Goal: Transaction & Acquisition: Purchase product/service

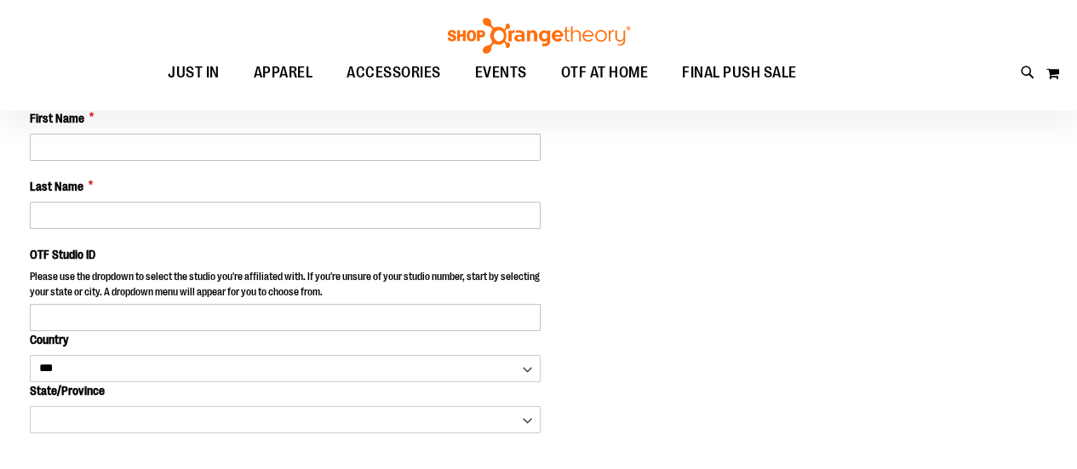
select select "***"
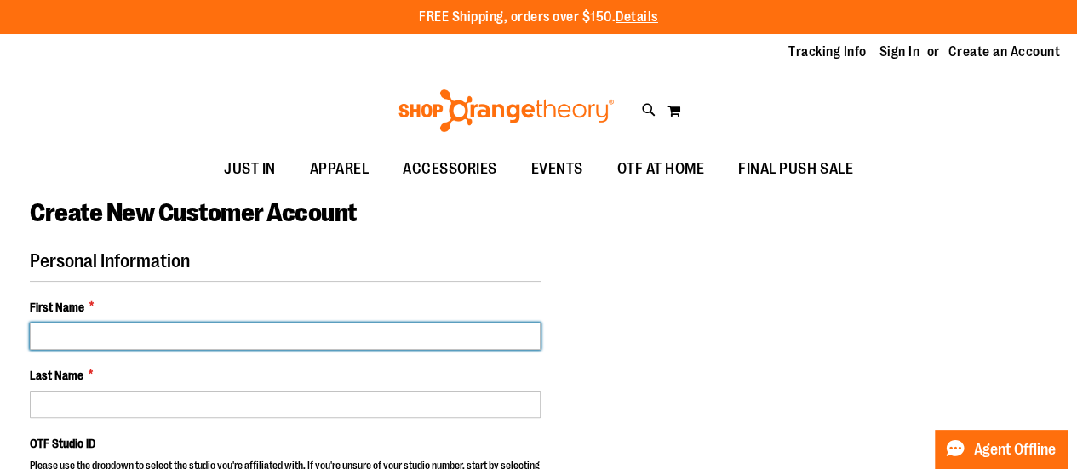
click at [73, 341] on input "First Name *" at bounding box center [285, 336] width 511 height 27
type input "****"
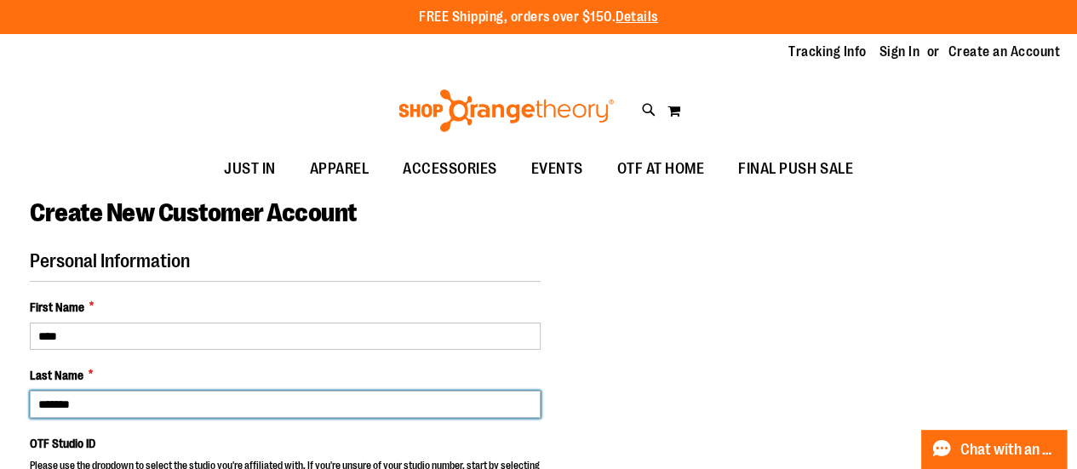
type input "*******"
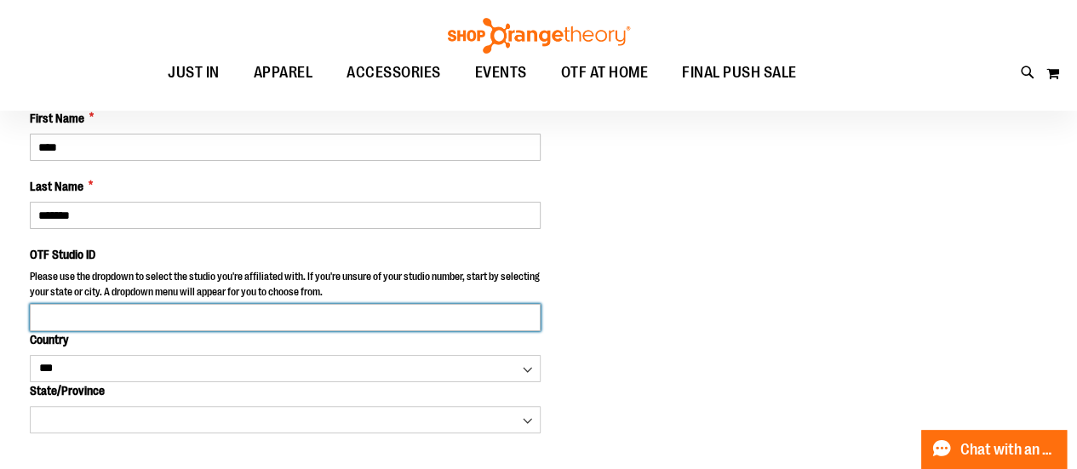
scroll to position [82, 0]
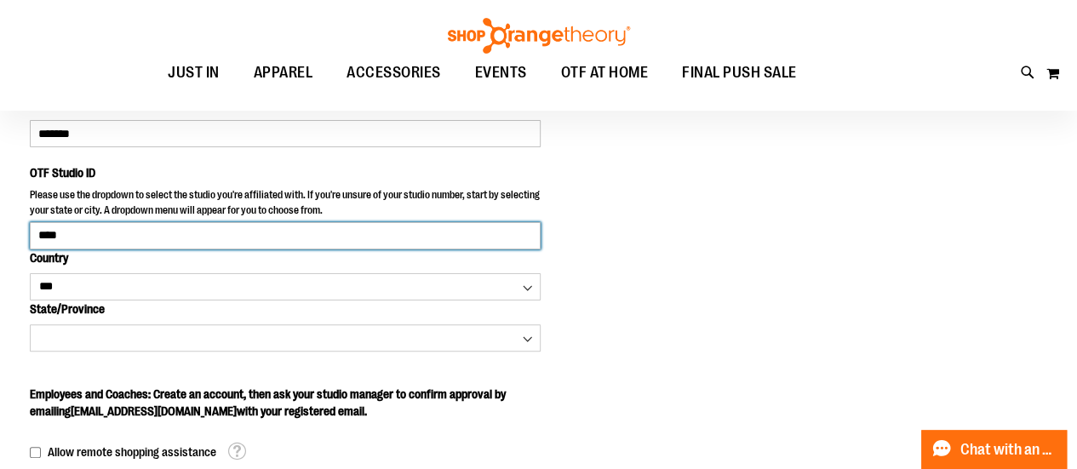
type input "****"
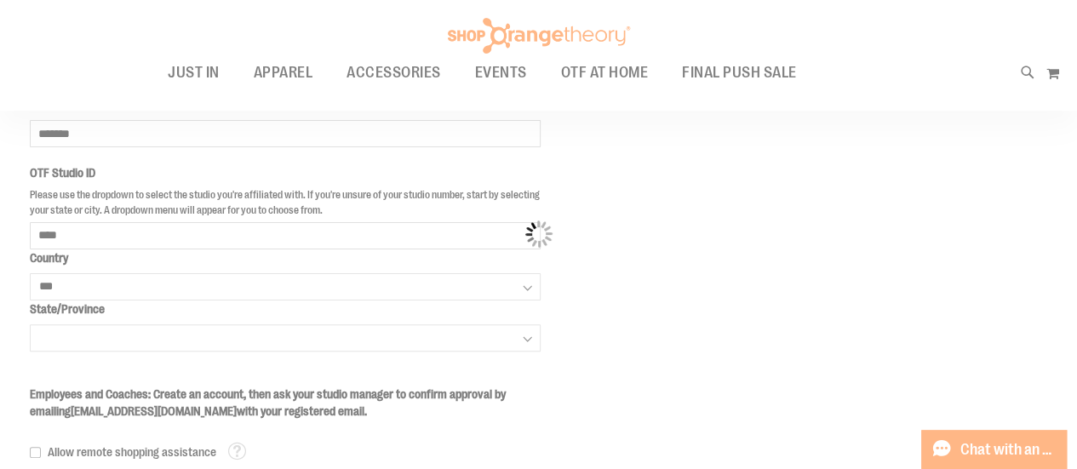
click at [569, 337] on body "Please wait... Skip to Content The store will not work correctly when cookies a…" at bounding box center [538, 152] width 1077 height 469
select select "*******"
select select "**********"
select select "****"
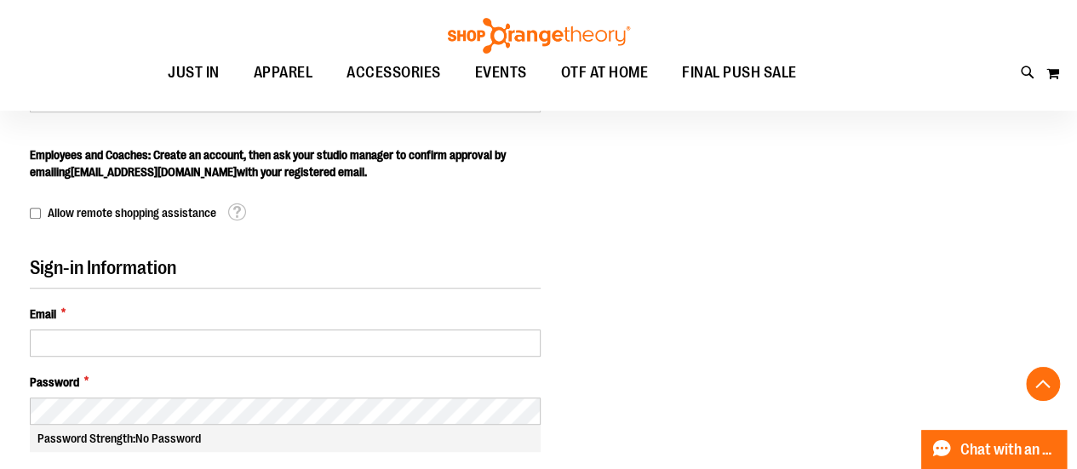
scroll to position [422, 0]
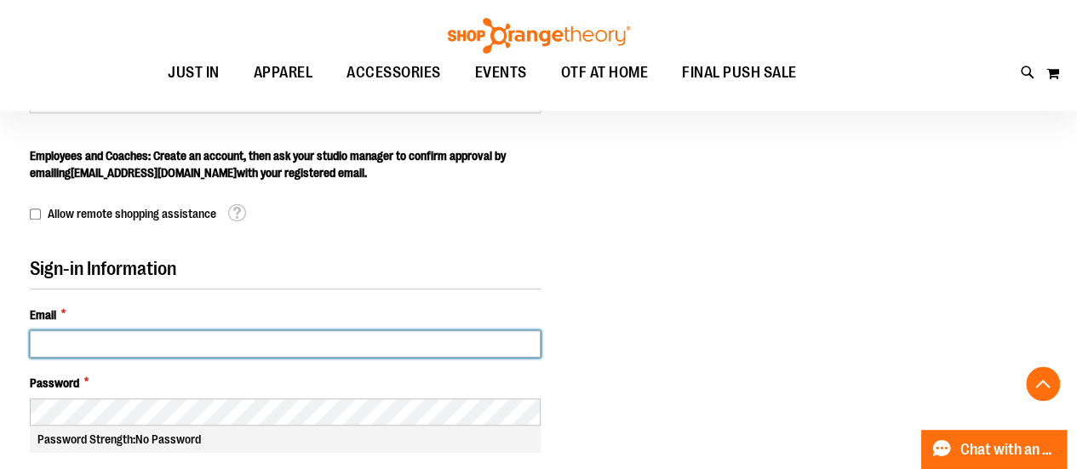
click at [89, 352] on input "Email *" at bounding box center [285, 343] width 511 height 27
type input "**********"
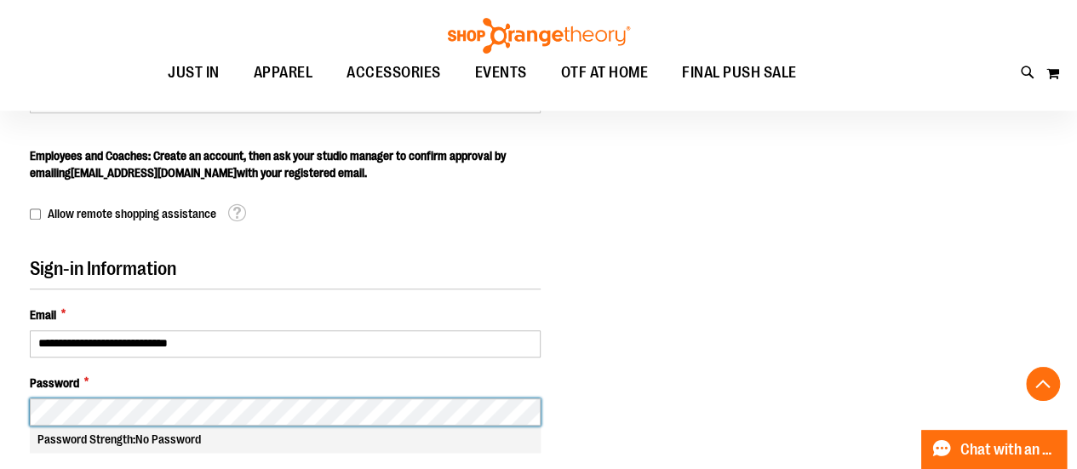
scroll to position [592, 0]
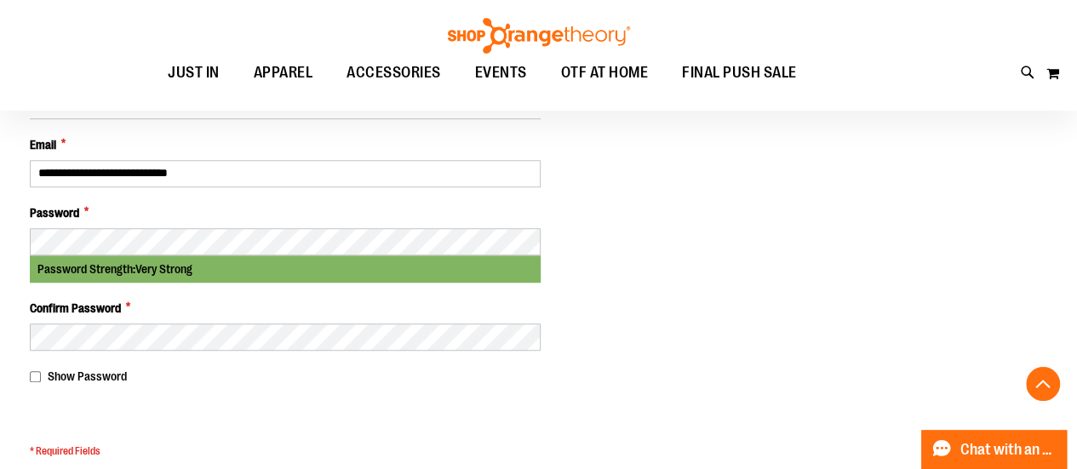
click at [141, 399] on form "Personal Information First Name * **** Last Name * ******* OTF Studio ID Please…" at bounding box center [285, 3] width 511 height 1068
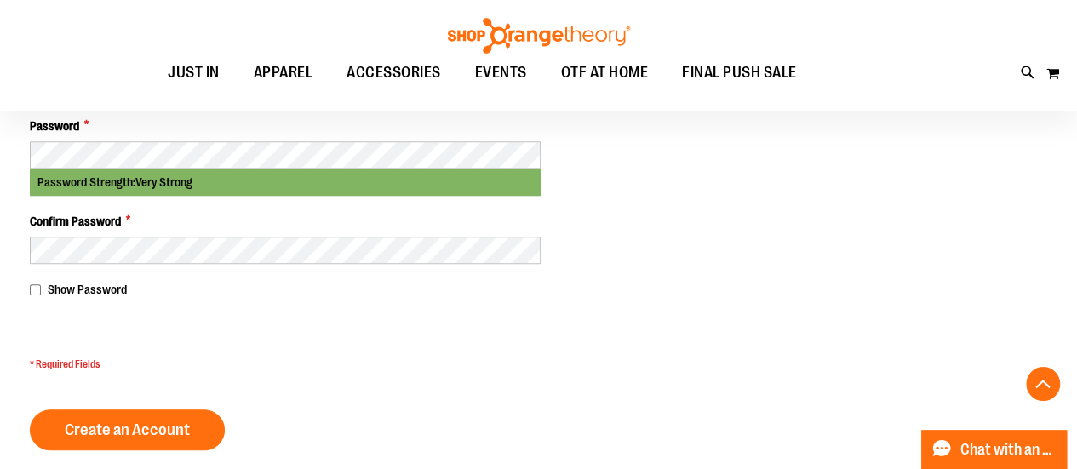
scroll to position [763, 0]
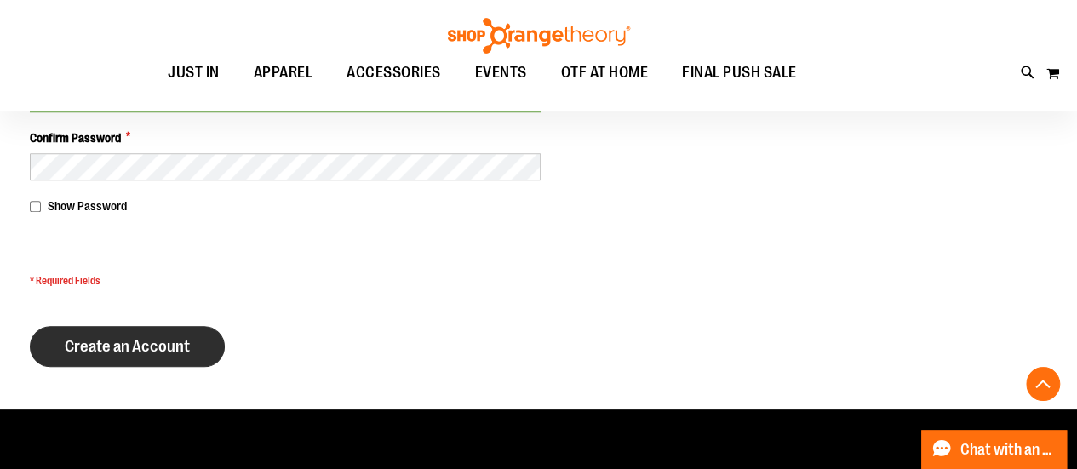
click at [136, 348] on span "Create an Account" at bounding box center [127, 346] width 125 height 19
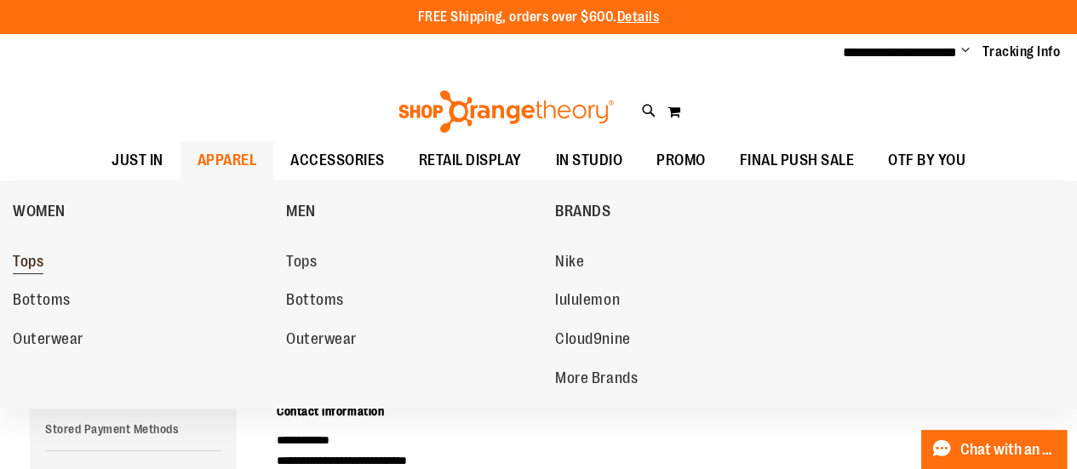
click at [26, 263] on span "Tops" at bounding box center [28, 263] width 31 height 21
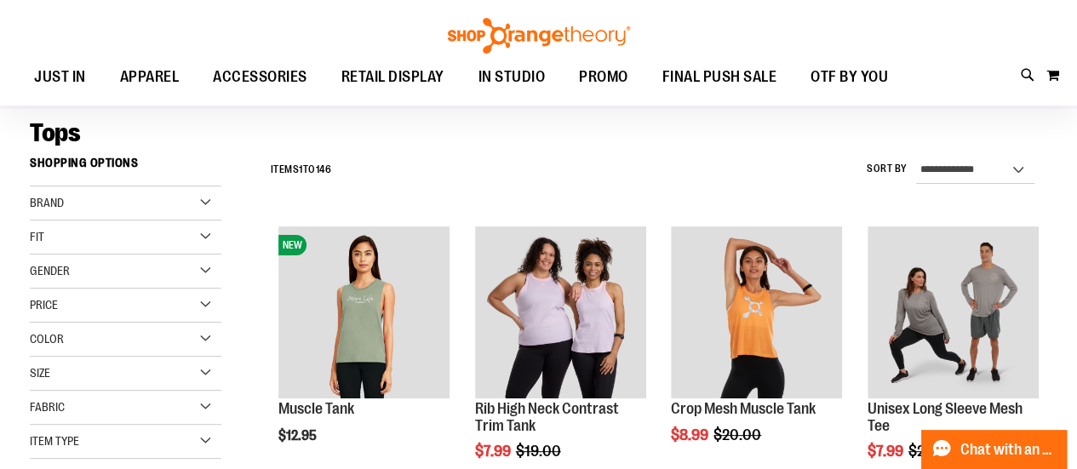
scroll to position [85, 0]
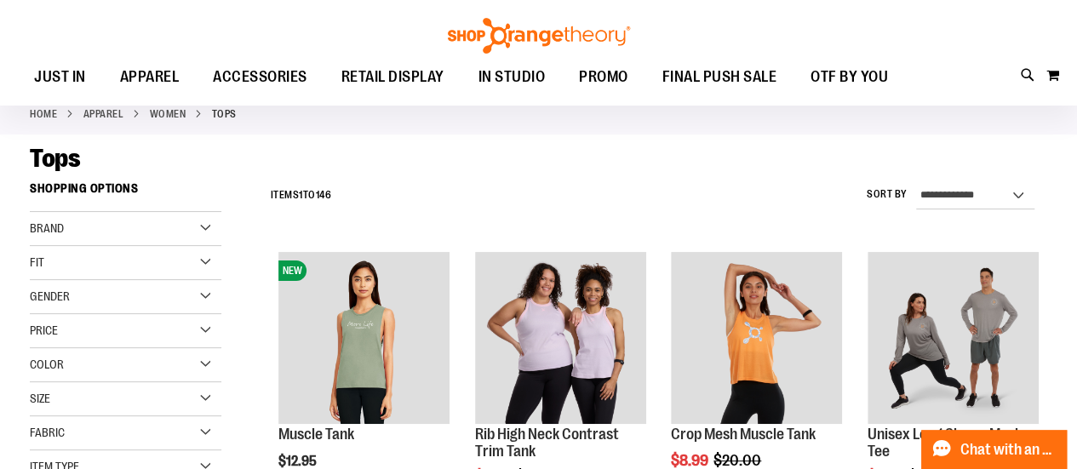
click at [107, 241] on div "Brand" at bounding box center [126, 229] width 192 height 34
click at [210, 145] on div "Tops" at bounding box center [538, 158] width 1017 height 31
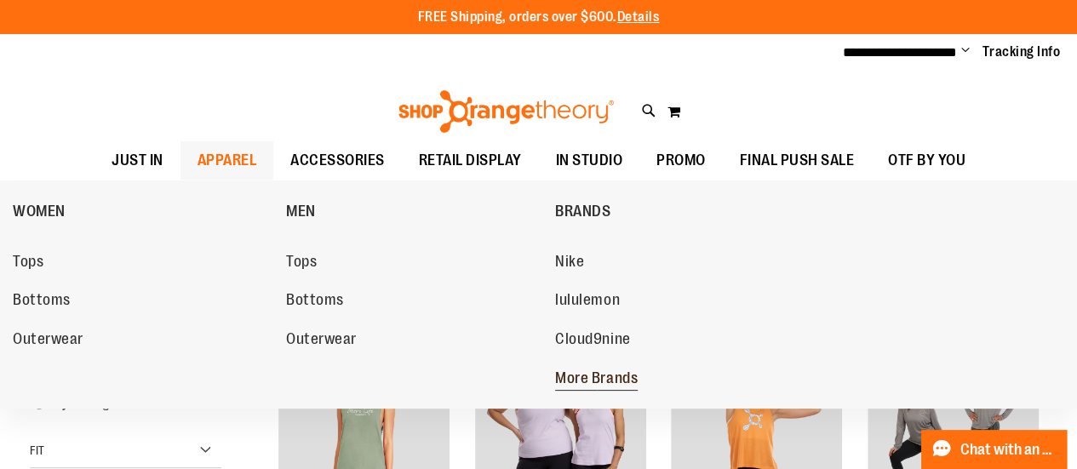
click at [607, 375] on span "More Brands" at bounding box center [596, 379] width 83 height 21
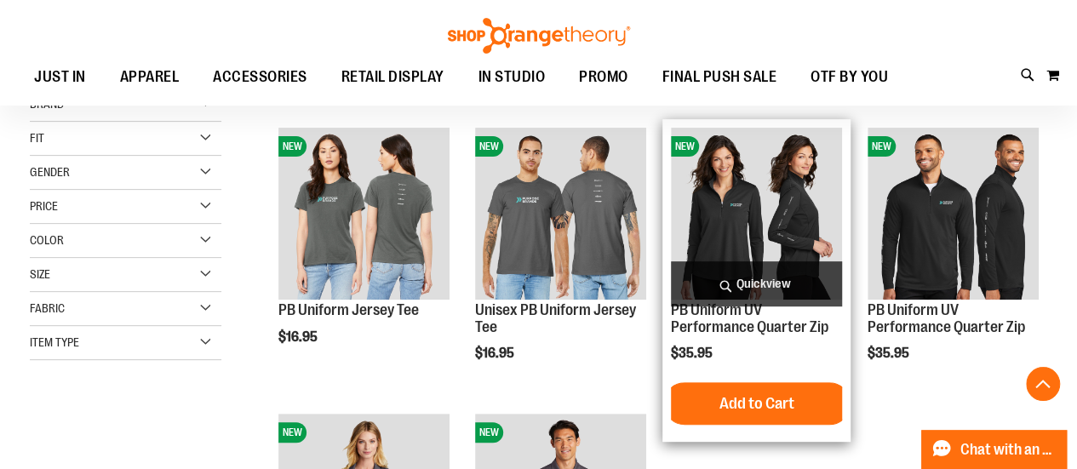
scroll to position [170, 0]
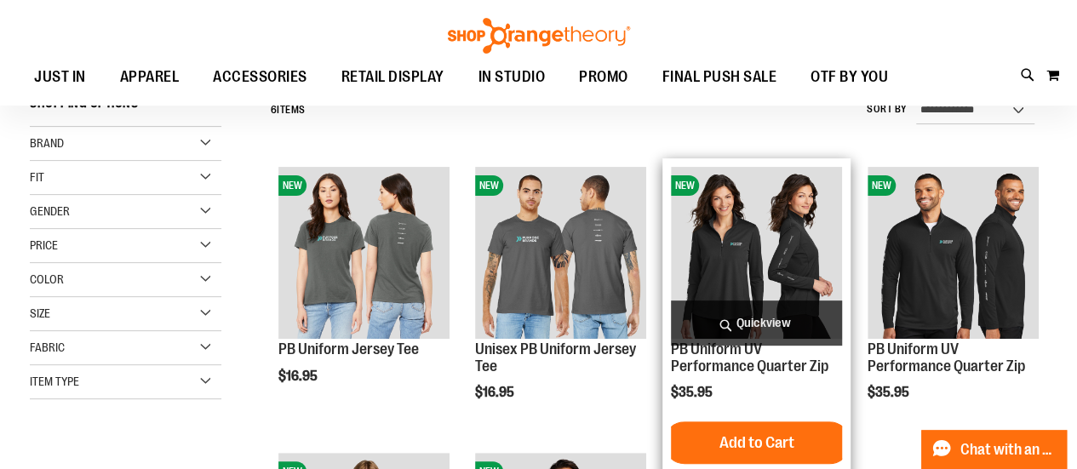
click at [753, 254] on img "product" at bounding box center [756, 252] width 171 height 171
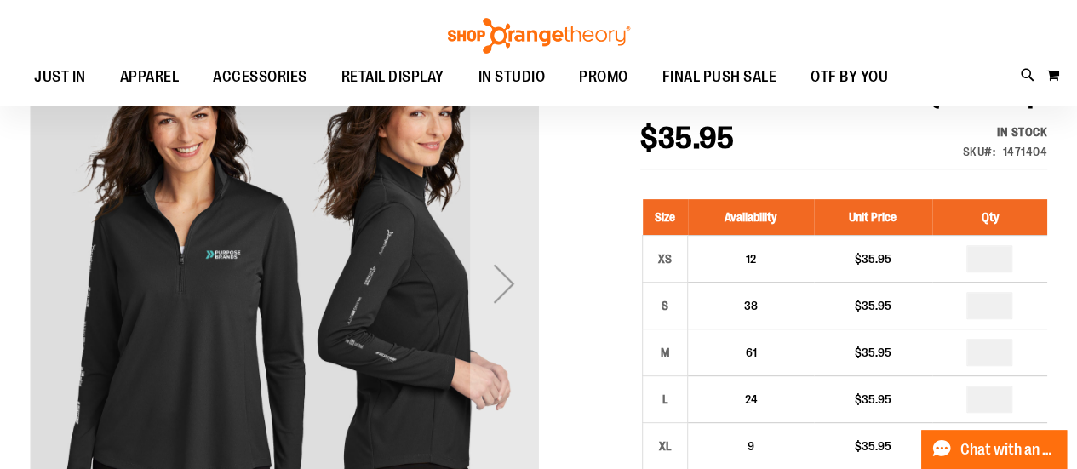
scroll to position [169, 0]
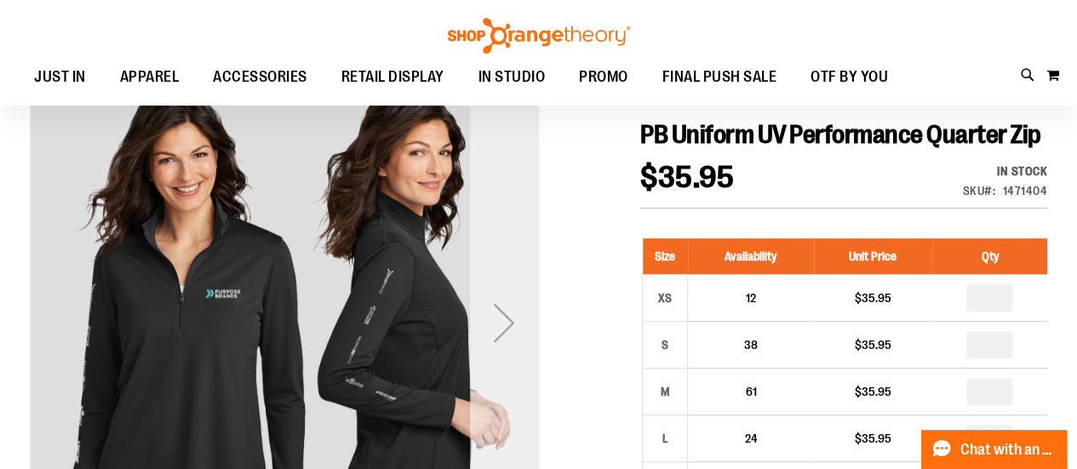
click at [507, 329] on div "Next" at bounding box center [504, 323] width 68 height 68
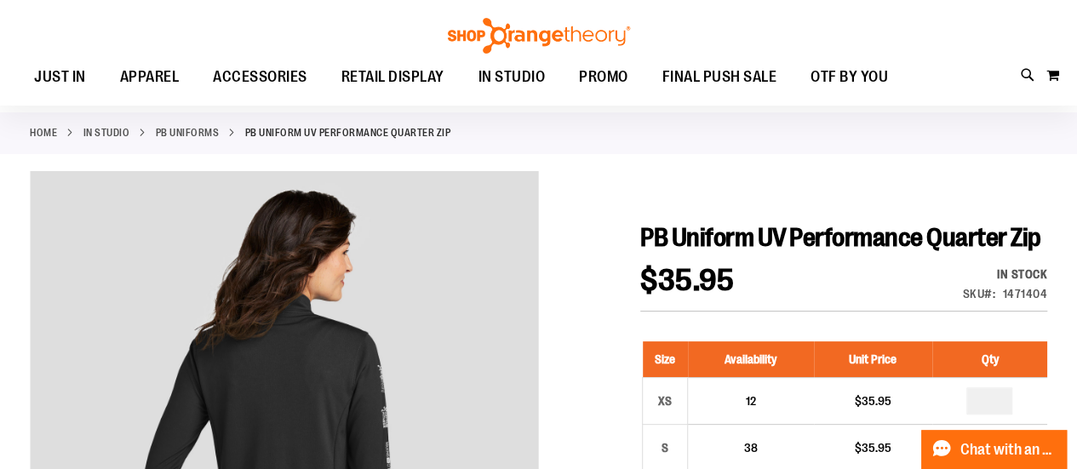
scroll to position [0, 0]
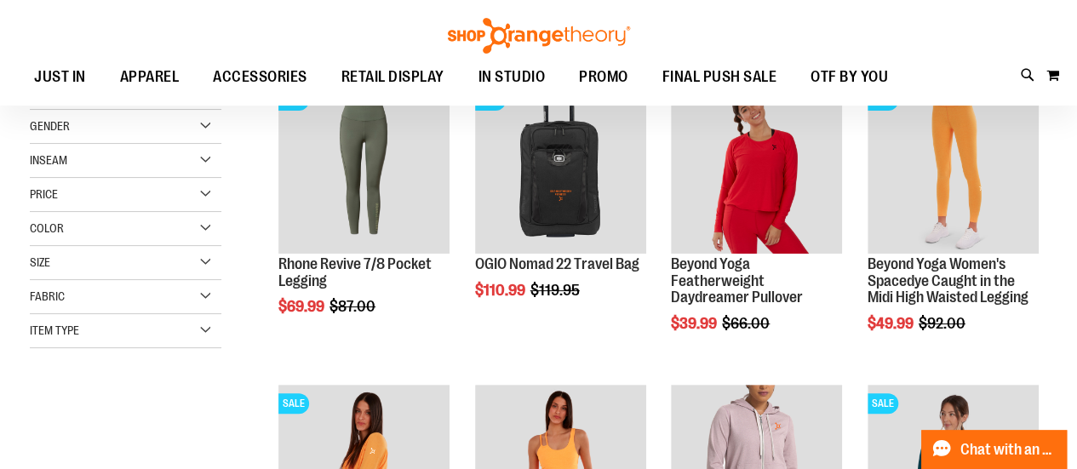
scroll to position [79, 0]
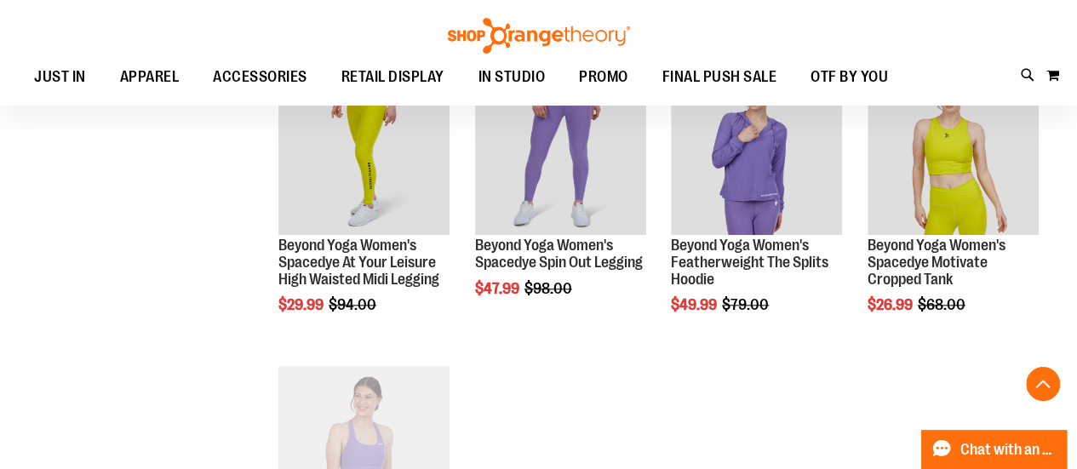
scroll to position [675, 0]
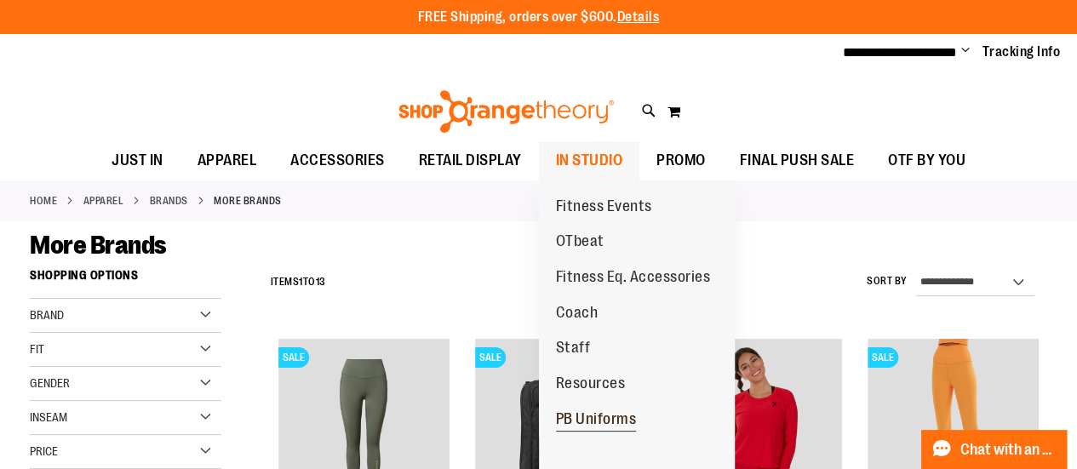
click at [588, 410] on span "PB Uniforms" at bounding box center [596, 420] width 81 height 21
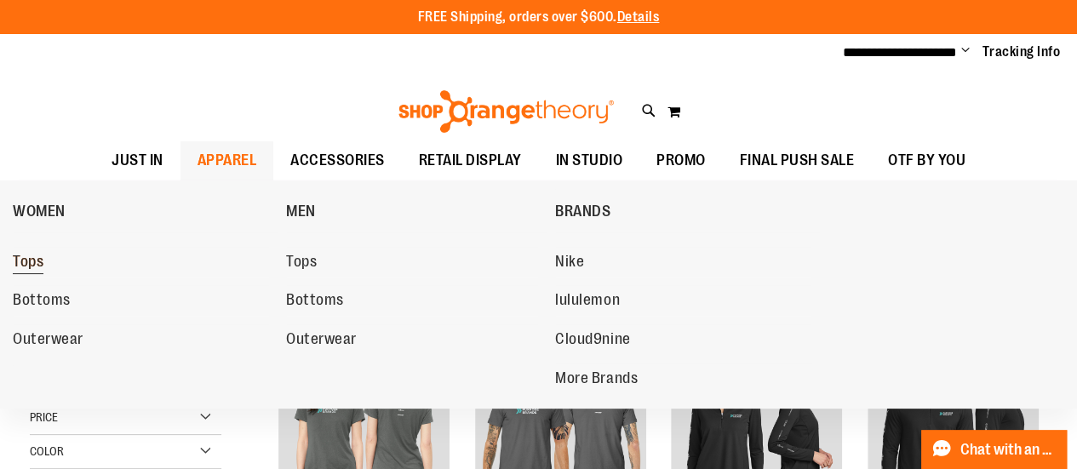
click at [19, 270] on span "Tops" at bounding box center [28, 263] width 31 height 21
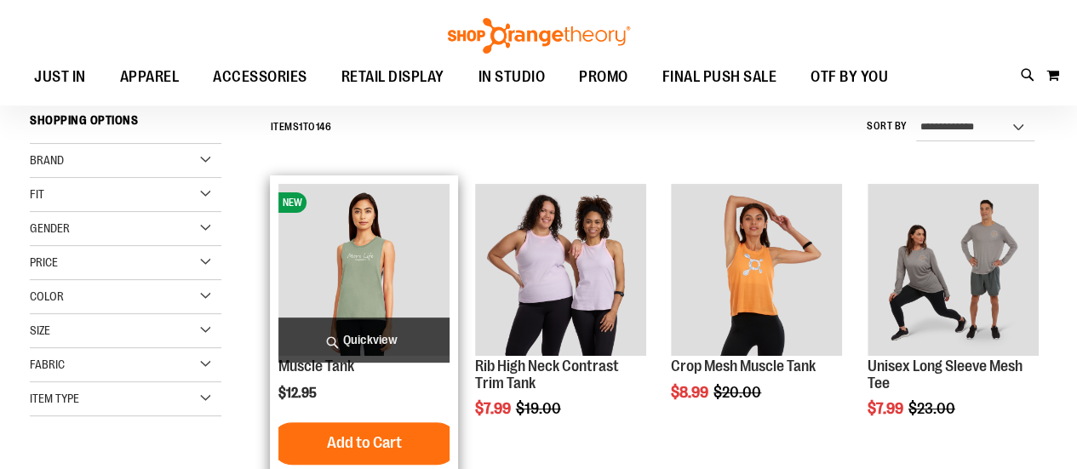
scroll to position [170, 0]
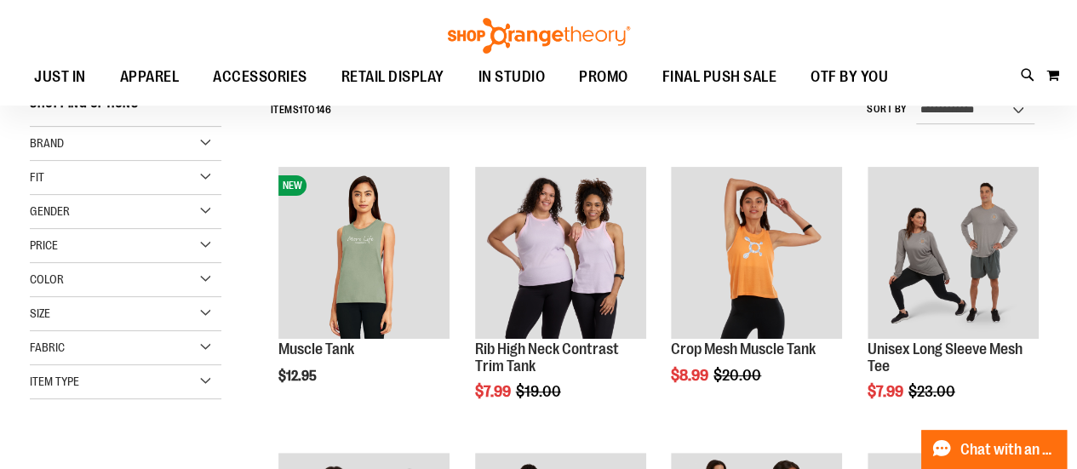
click at [164, 377] on div "Item Type" at bounding box center [126, 382] width 192 height 34
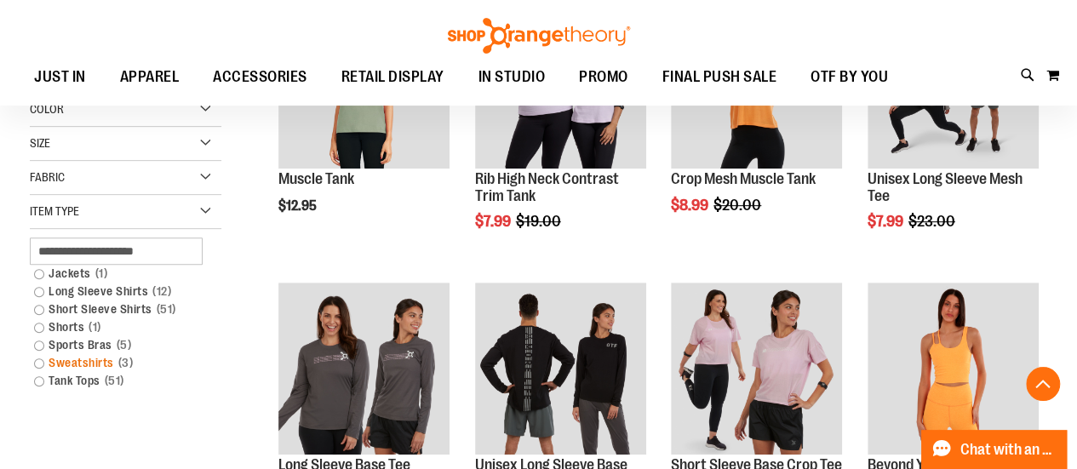
click at [37, 362] on link "Sweatshirts 3 items" at bounding box center [118, 363] width 184 height 18
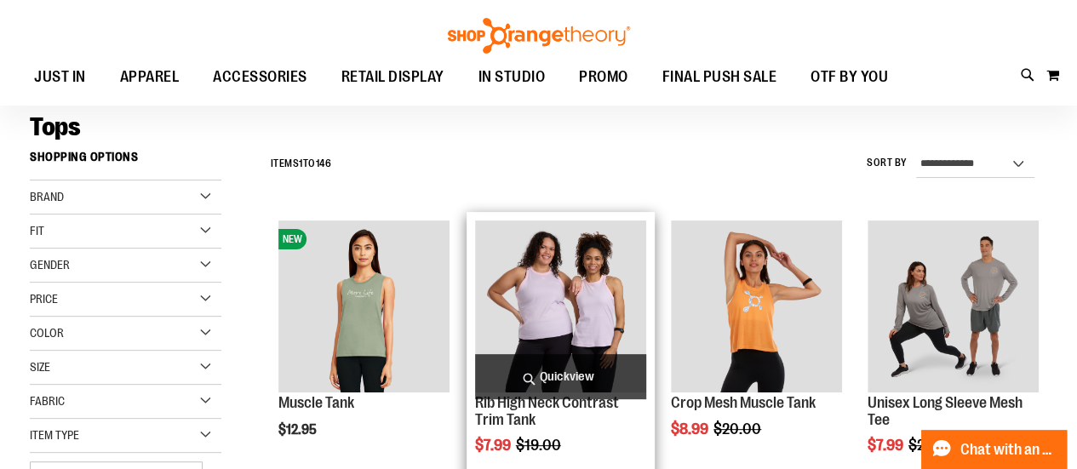
scroll to position [116, 0]
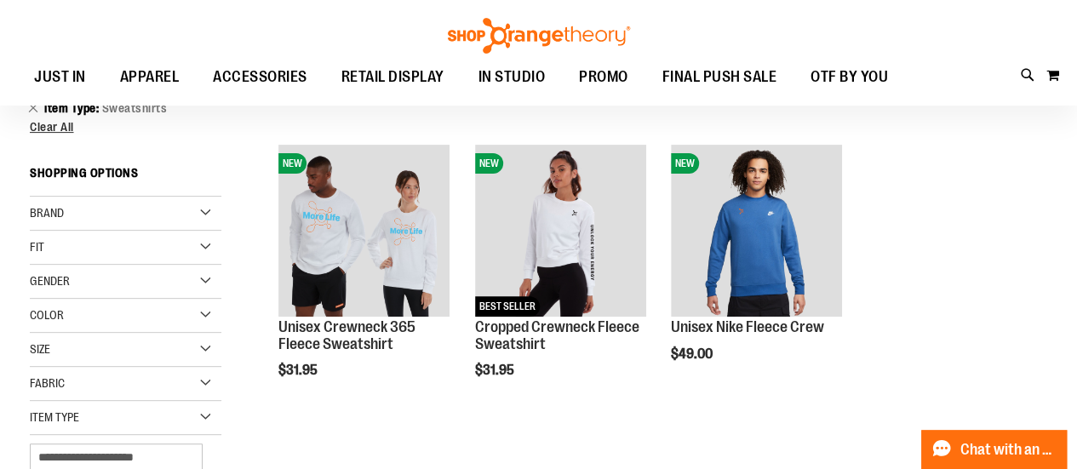
scroll to position [170, 0]
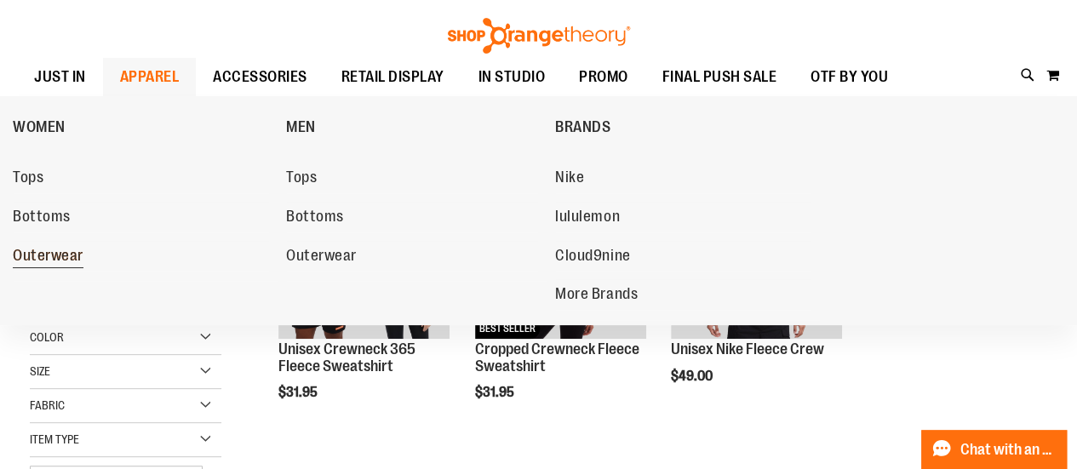
click at [65, 257] on span "Outerwear" at bounding box center [48, 257] width 71 height 21
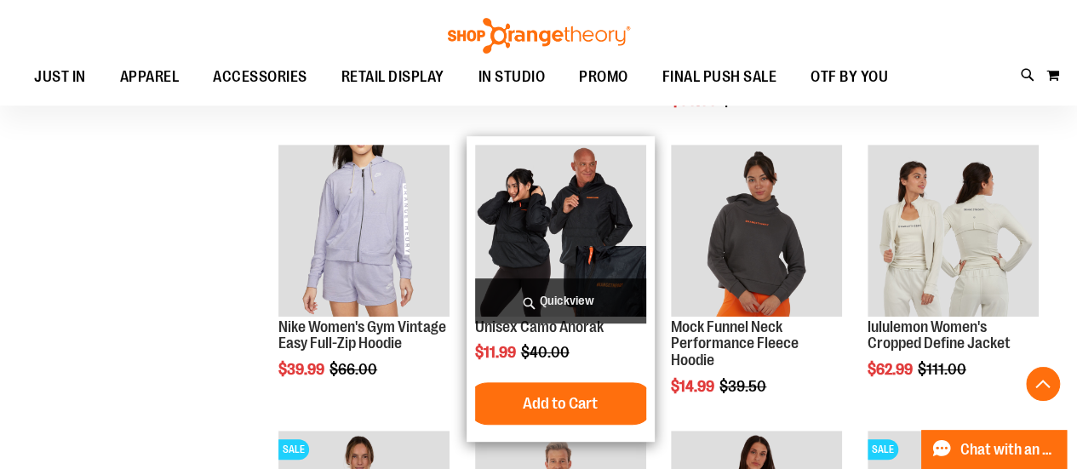
scroll to position [339, 0]
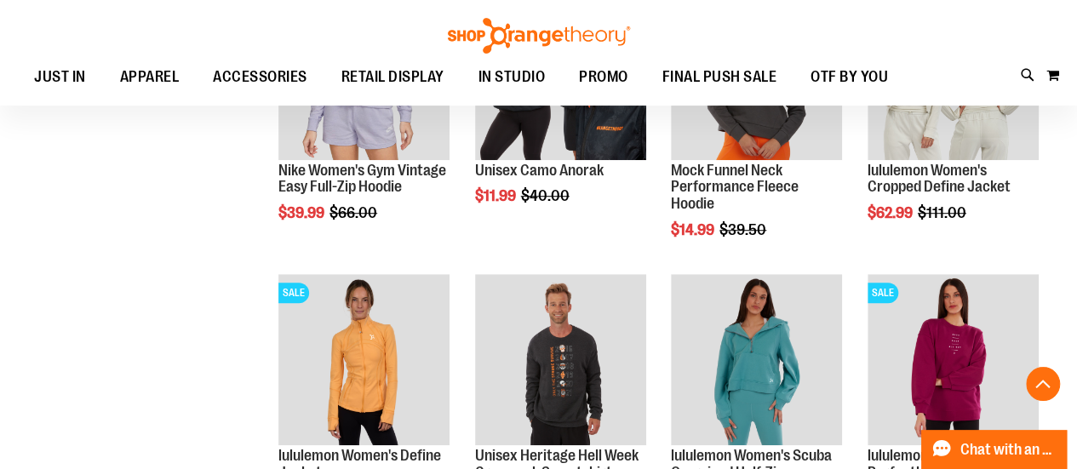
scroll to position [509, 0]
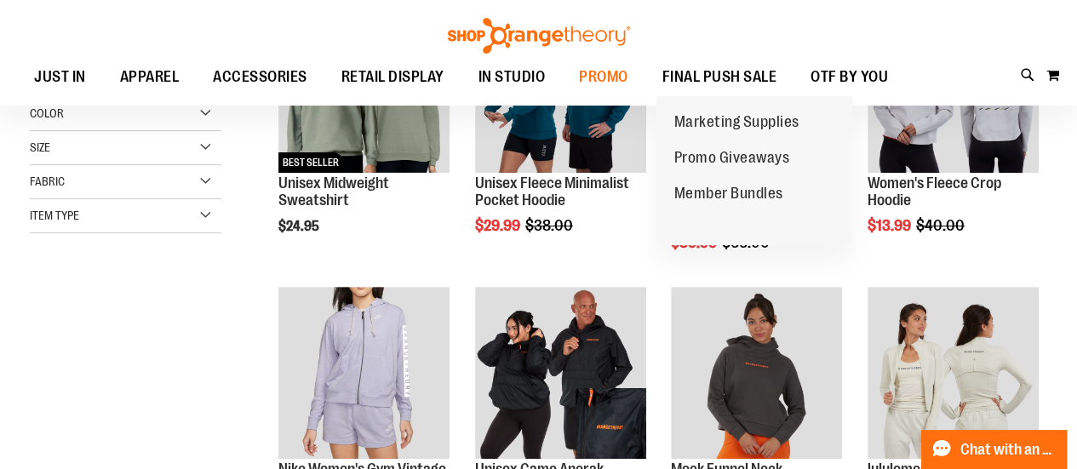
scroll to position [169, 0]
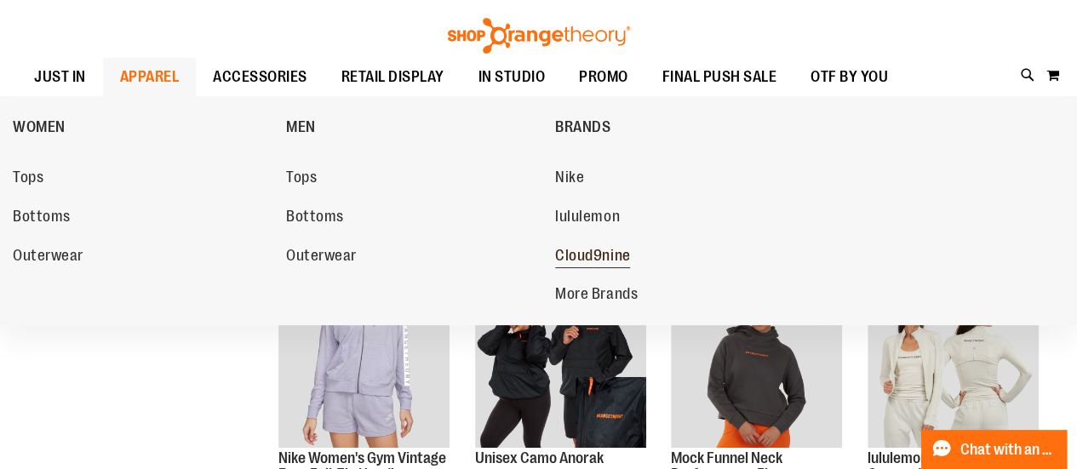
click at [587, 261] on span "Cloud9nine" at bounding box center [592, 257] width 75 height 21
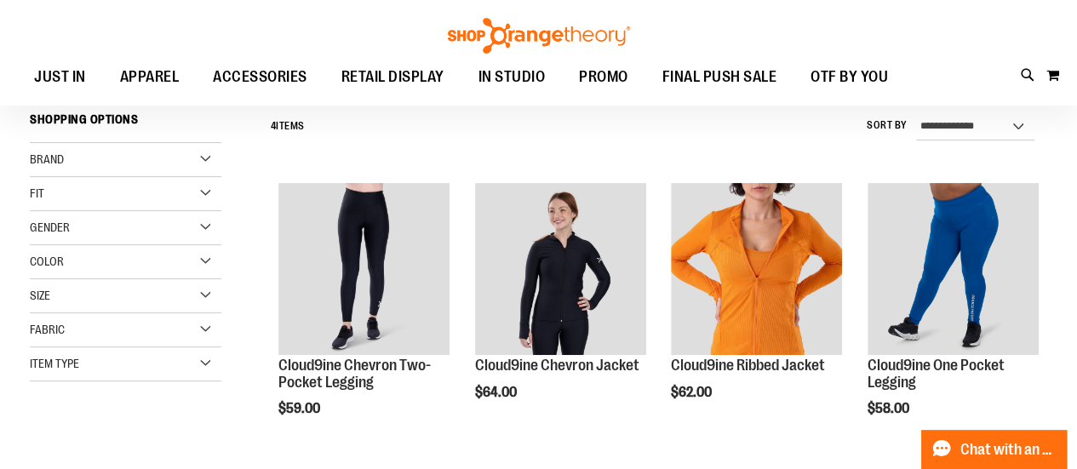
scroll to position [85, 0]
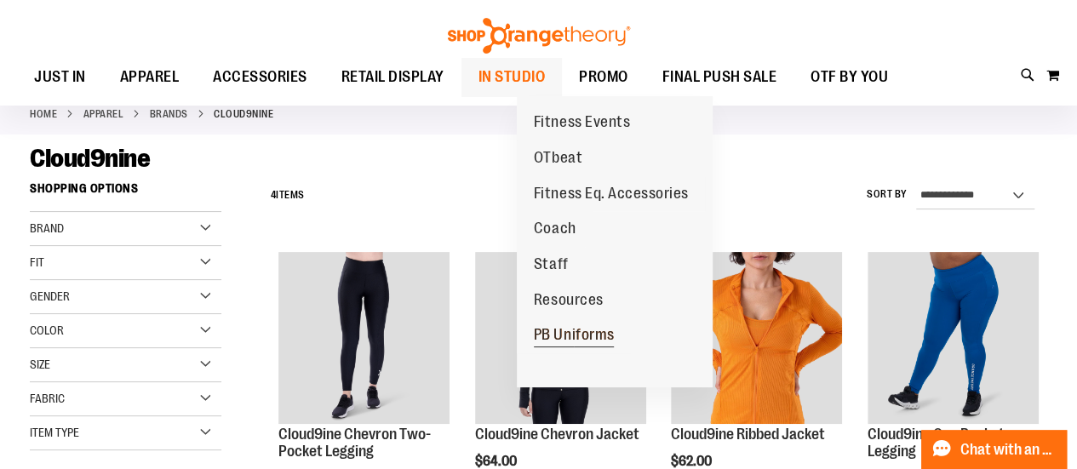
click at [574, 341] on span "PB Uniforms" at bounding box center [574, 336] width 81 height 21
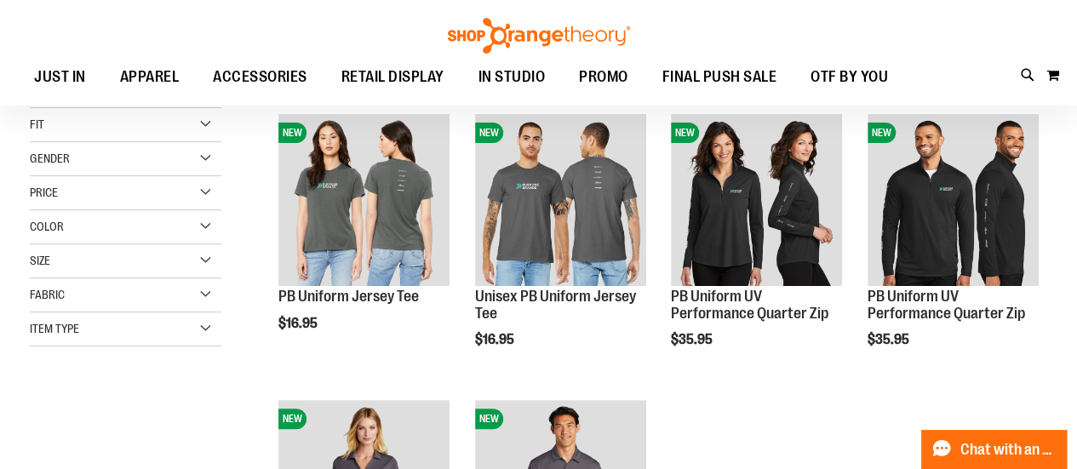
scroll to position [83, 0]
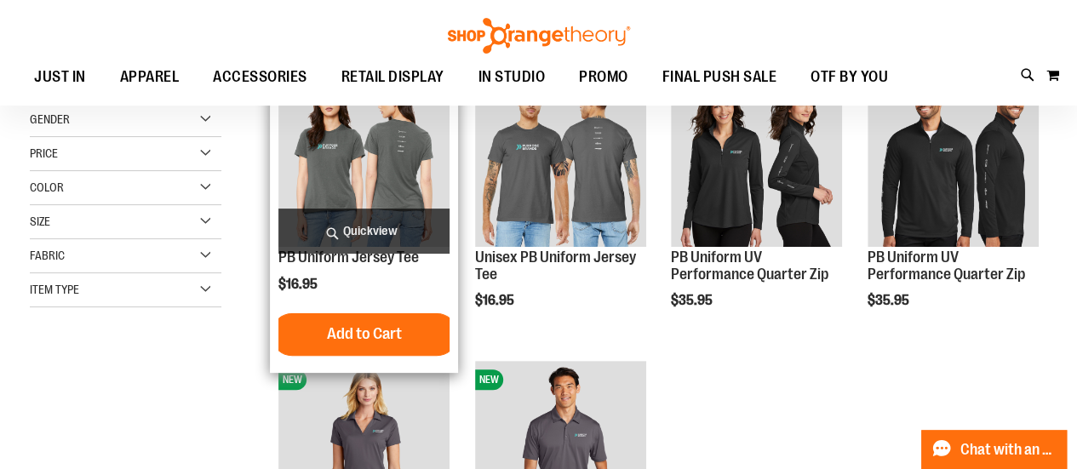
click at [390, 178] on img "product" at bounding box center [363, 160] width 171 height 171
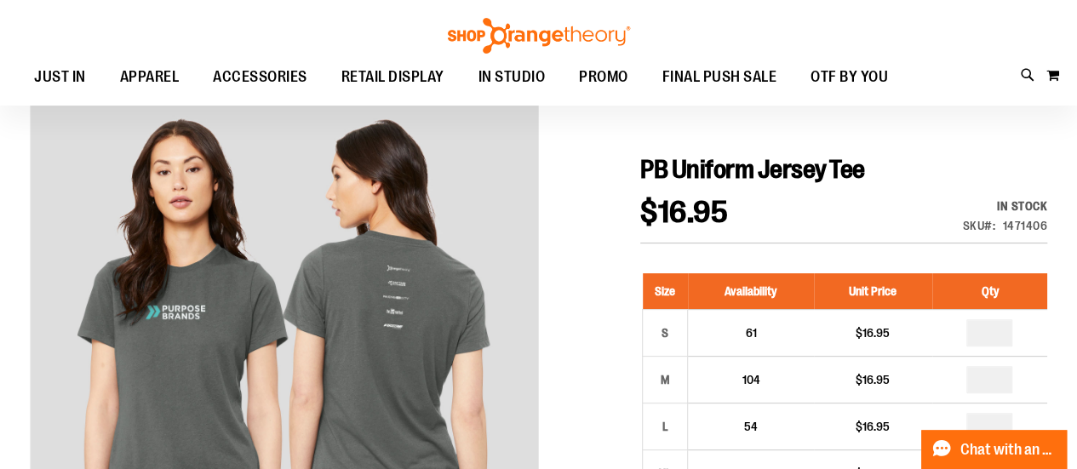
scroll to position [85, 0]
